Goal: Information Seeking & Learning: Check status

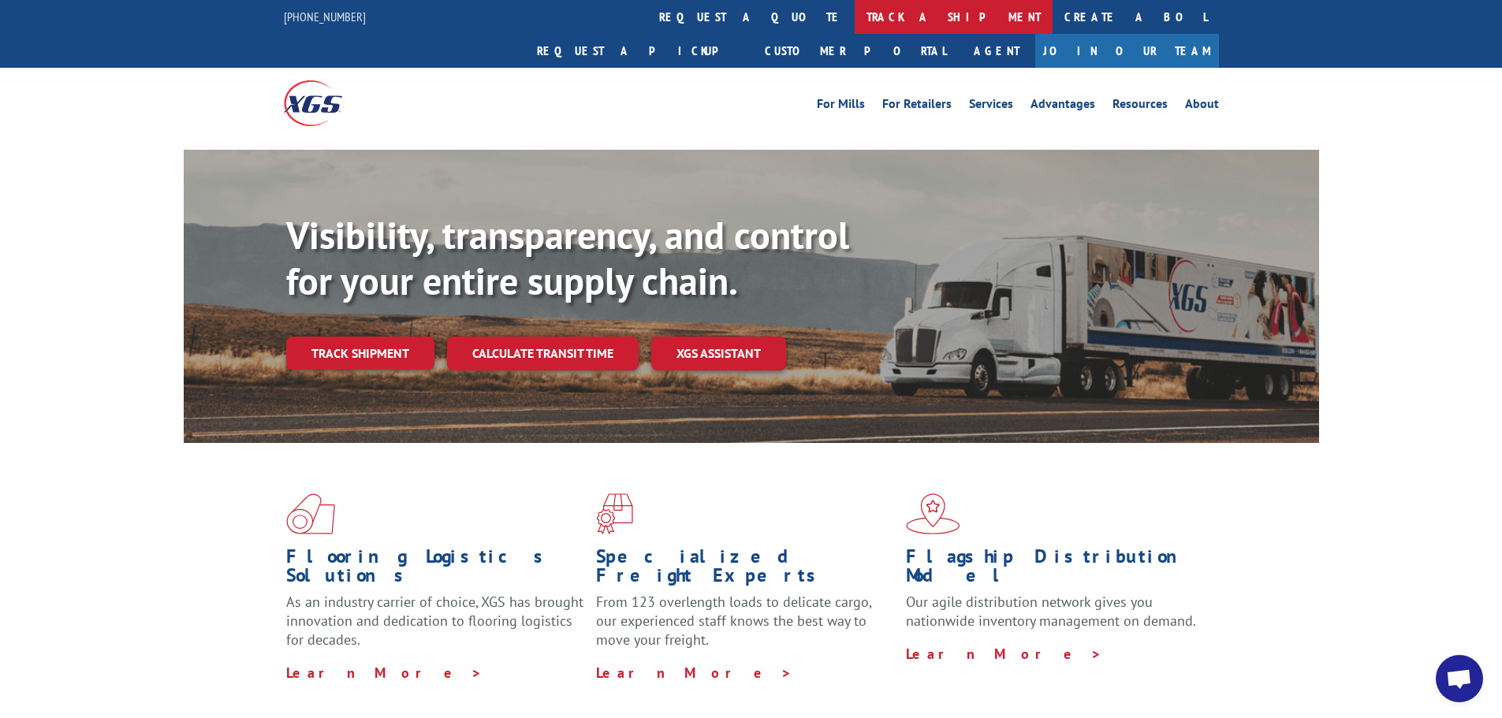
click at [855, 22] on link "track a shipment" at bounding box center [954, 17] width 198 height 34
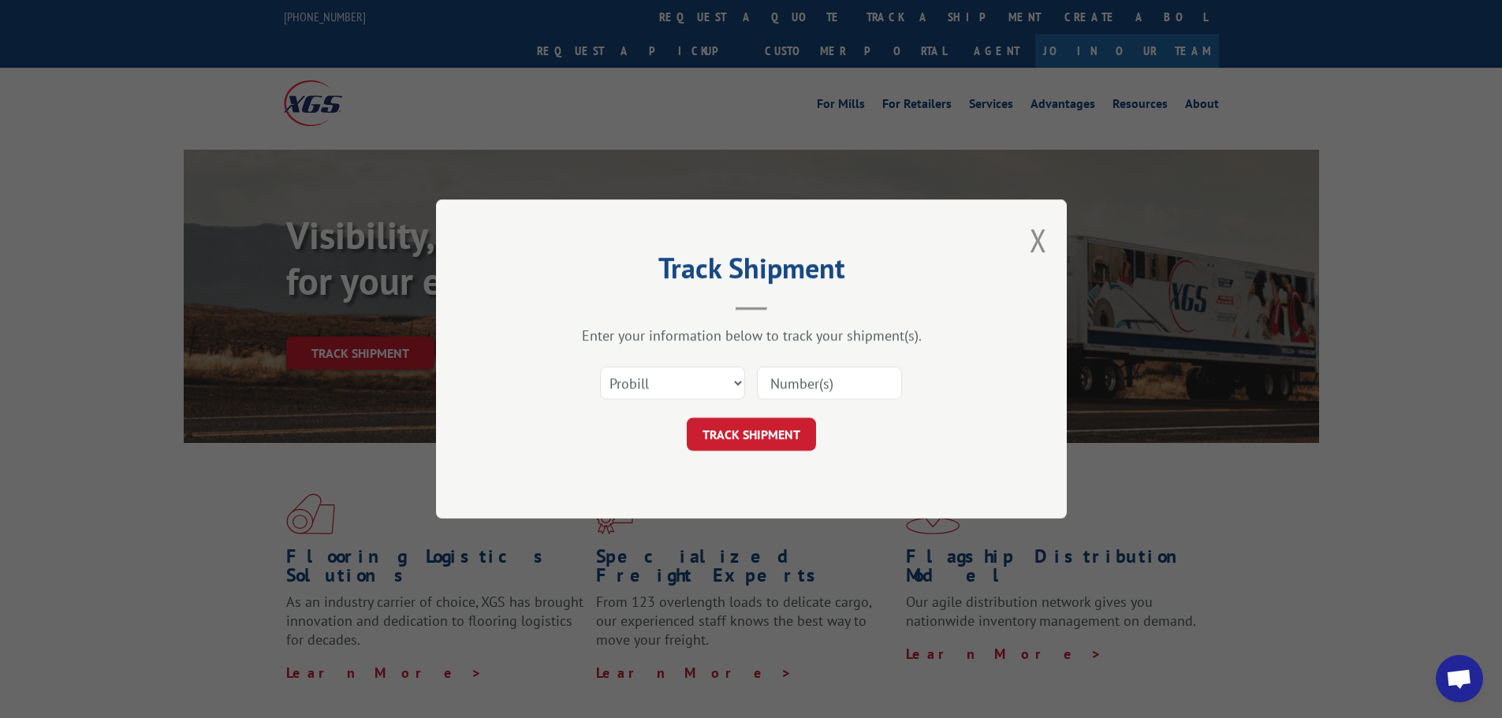
click at [778, 387] on input at bounding box center [829, 383] width 145 height 33
type input "17553607"
click at [777, 434] on button "TRACK SHIPMENT" at bounding box center [751, 434] width 129 height 33
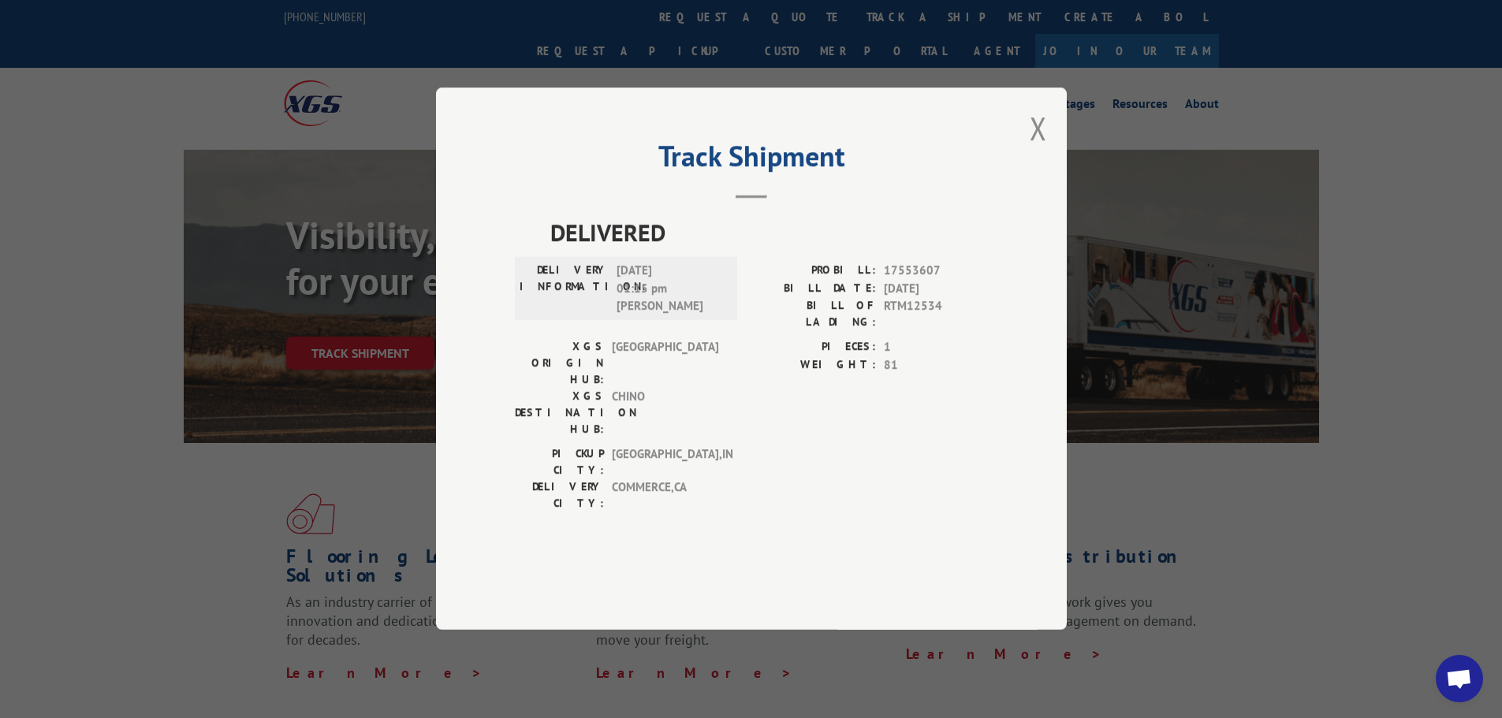
click at [879, 414] on div "PIECES: 1 WEIGHT: 81" at bounding box center [869, 392] width 237 height 107
click at [1051, 181] on div "Track Shipment DELIVERED DELIVERY INFORMATION: [DATE] 01:15 pm [PERSON_NAME]: 1…" at bounding box center [751, 359] width 631 height 542
click at [1034, 149] on button "Close modal" at bounding box center [1038, 128] width 17 height 42
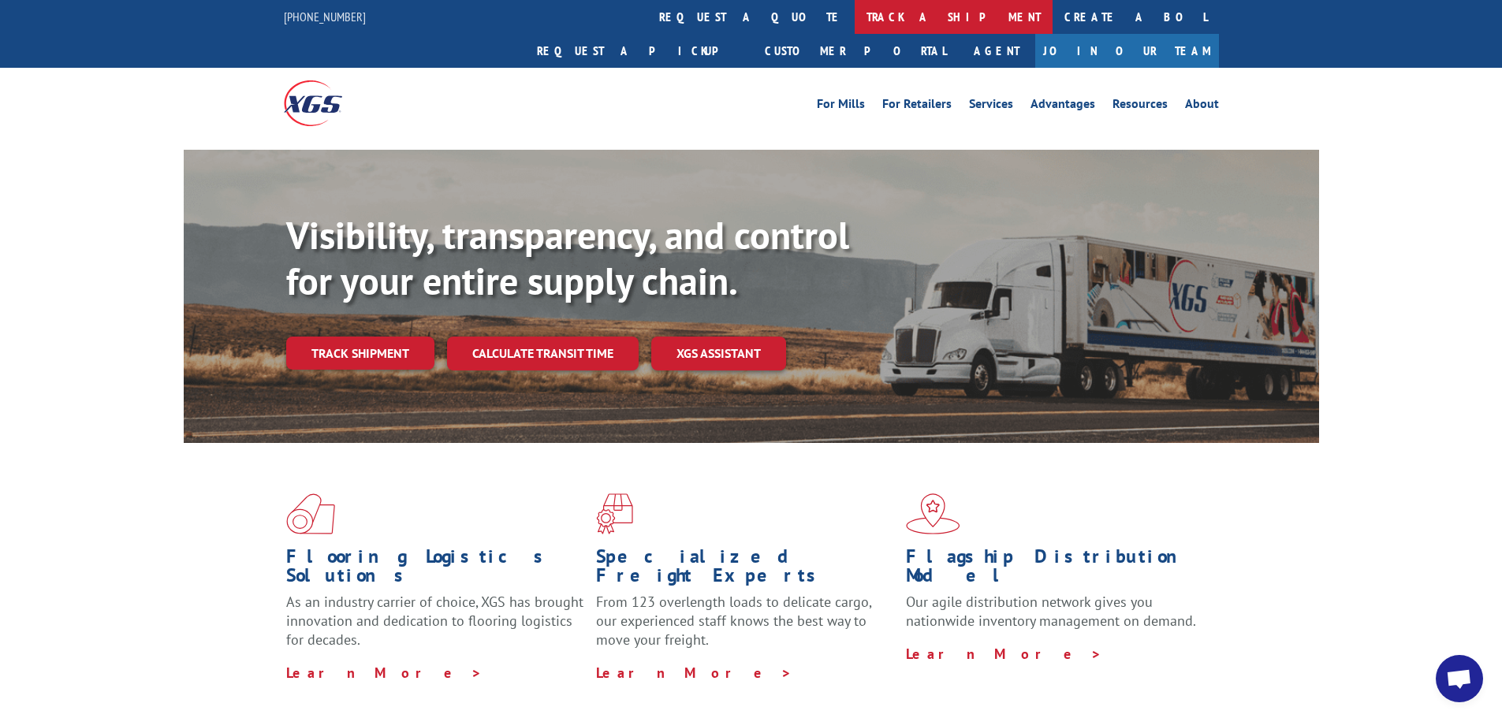
click at [855, 21] on link "track a shipment" at bounding box center [954, 17] width 198 height 34
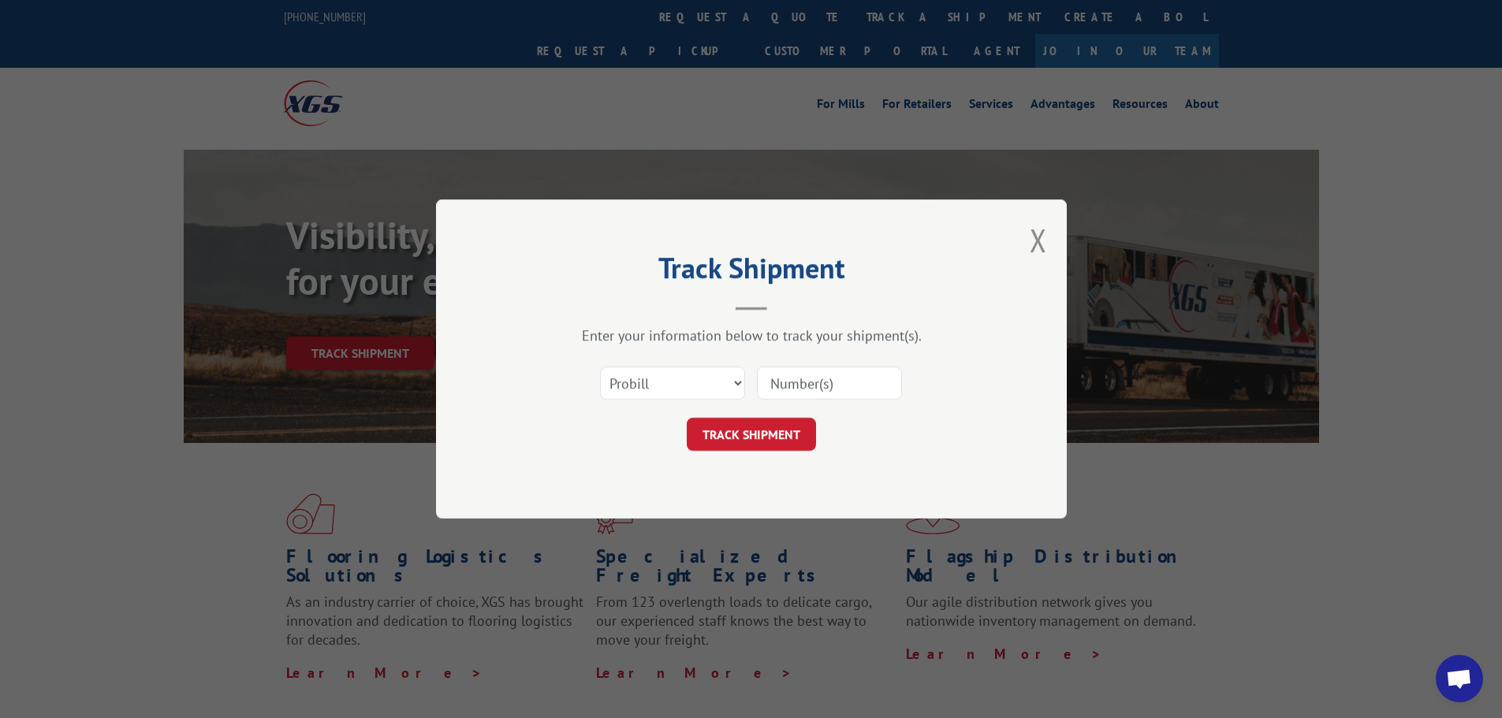
click at [783, 383] on input at bounding box center [829, 383] width 145 height 33
type input "17588824"
click at [755, 428] on button "TRACK SHIPMENT" at bounding box center [751, 434] width 129 height 33
